Goal: Task Accomplishment & Management: Complete application form

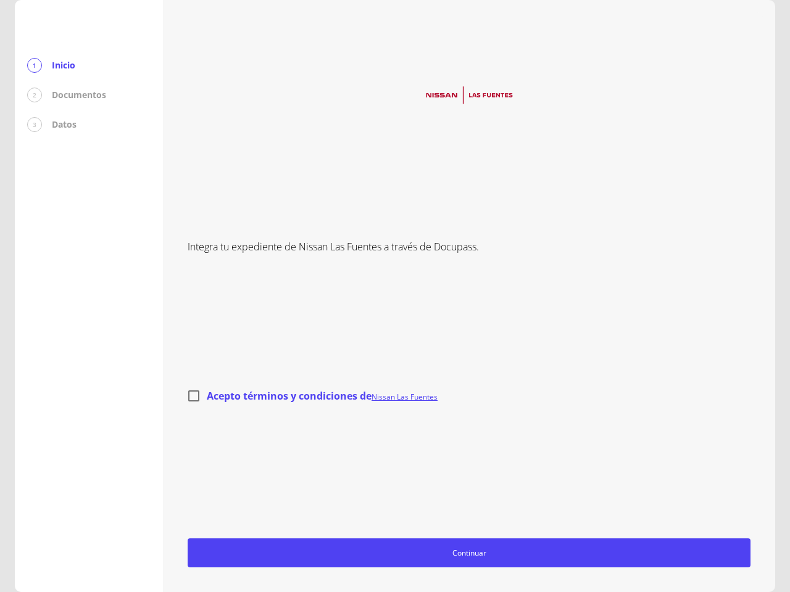
click at [395, 296] on div "Integra tu expediente de Nissan Las Fuentes a través de Docupass. Acepto términ…" at bounding box center [469, 296] width 563 height 543
click at [469, 553] on span "Continuar" at bounding box center [469, 553] width 552 height 13
